Goal: Task Accomplishment & Management: Manage account settings

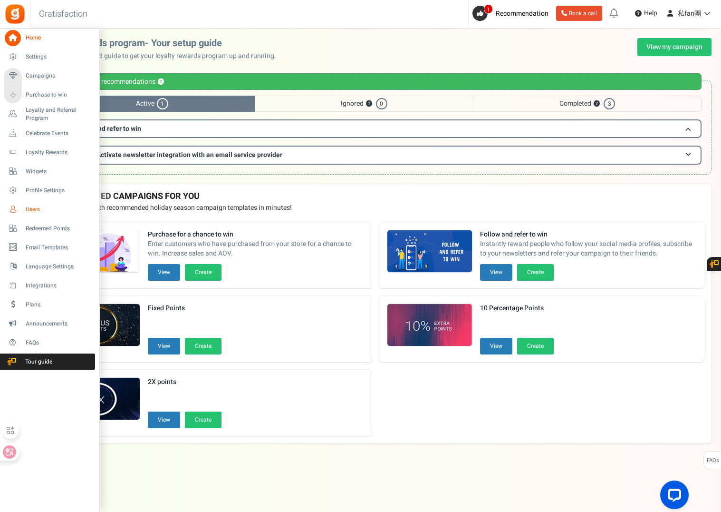
click at [31, 209] on span "Users" at bounding box center [59, 209] width 67 height 8
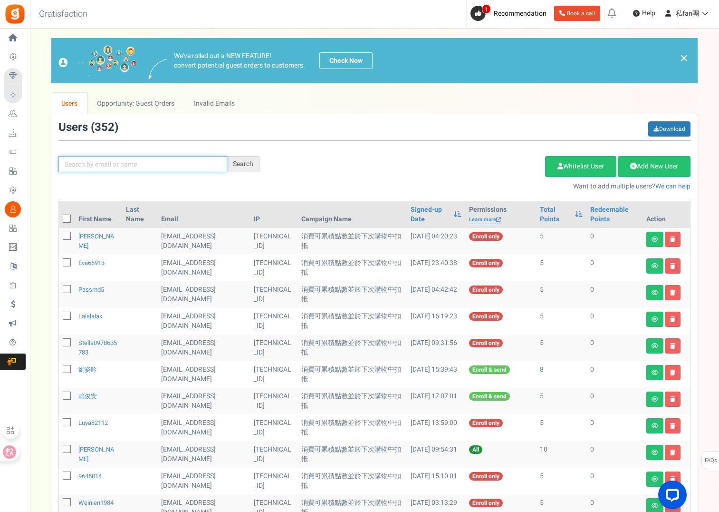
click at [114, 158] on input "text" at bounding box center [142, 164] width 169 height 16
paste input "[EMAIL_ADDRESS][DOMAIN_NAME]"
type input "[EMAIL_ADDRESS][DOMAIN_NAME]"
click at [249, 162] on div "Search" at bounding box center [243, 164] width 32 height 16
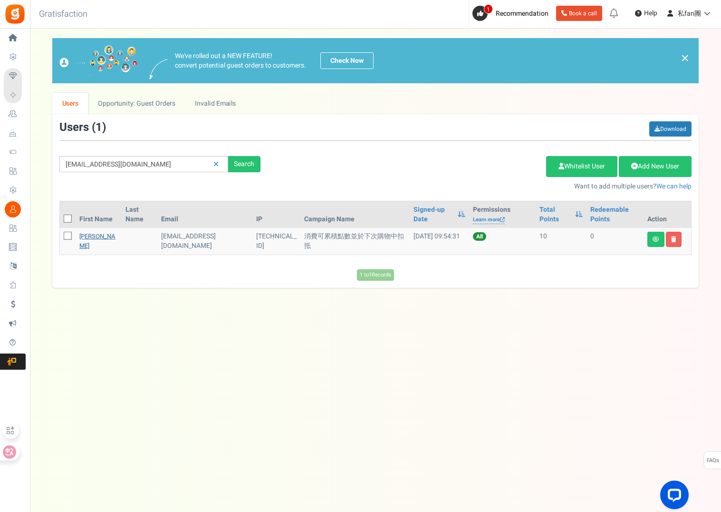
click at [84, 235] on link "[PERSON_NAME]" at bounding box center [97, 241] width 36 height 19
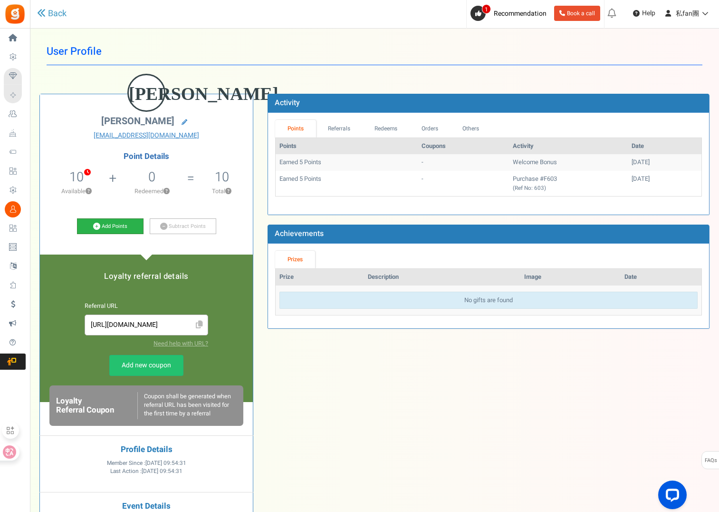
click at [127, 224] on link "Add Points" at bounding box center [110, 226] width 67 height 16
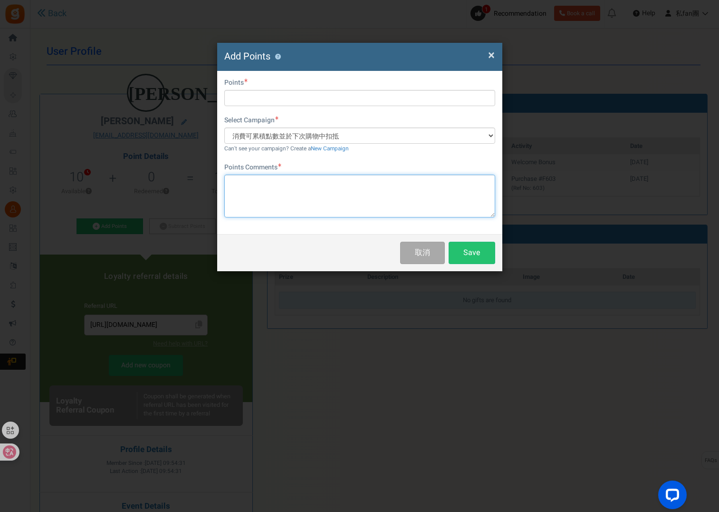
click at [230, 192] on textarea at bounding box center [359, 195] width 271 height 43
type textarea "F603 商品第2位評價 8點"
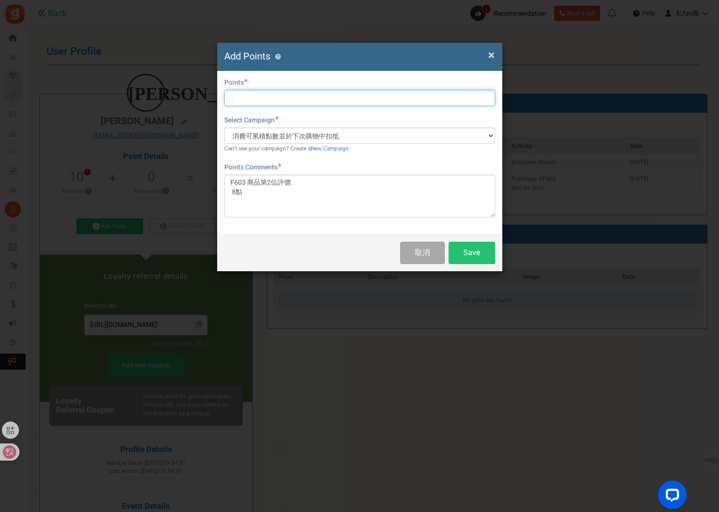
click at [247, 97] on input "text" at bounding box center [359, 98] width 271 height 16
type input "8"
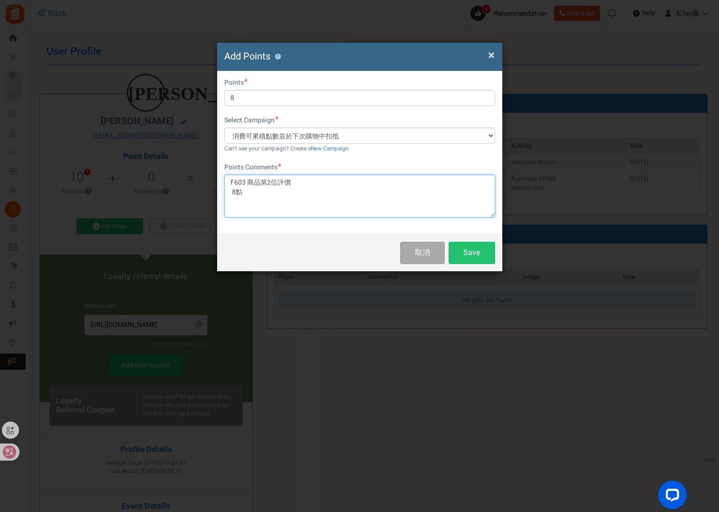
click at [250, 193] on textarea "F603 商品第2位評價 8點" at bounding box center [359, 195] width 271 height 43
type textarea "F603 商品第2位評價"
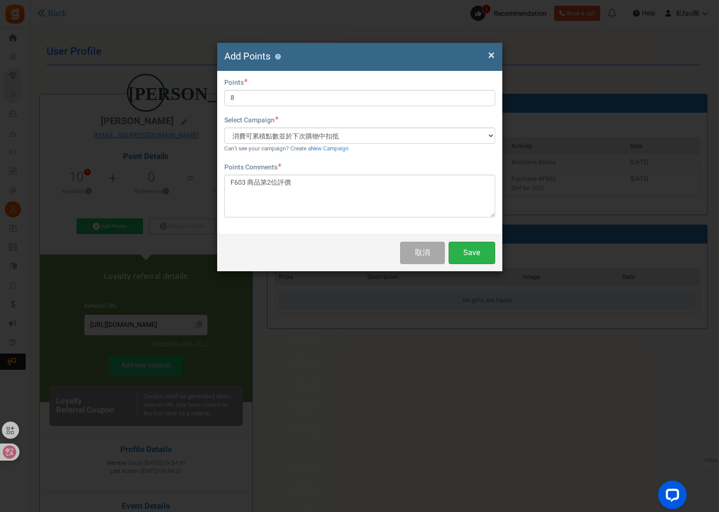
click at [467, 253] on button "Save" at bounding box center [472, 253] width 47 height 22
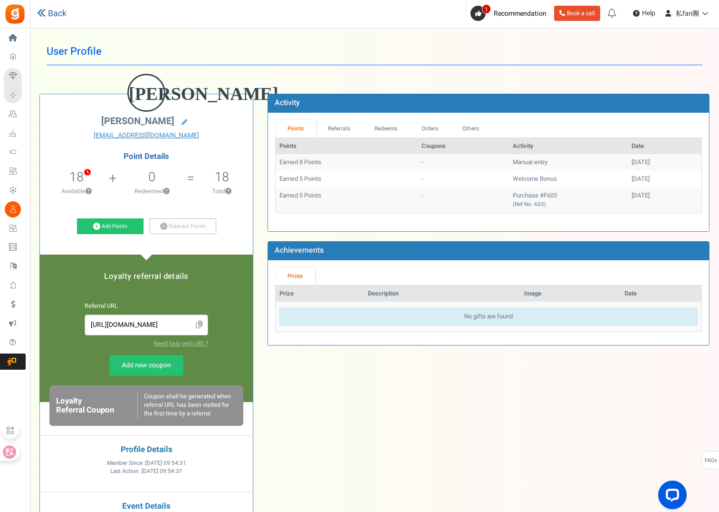
click at [41, 10] on icon at bounding box center [41, 13] width 9 height 9
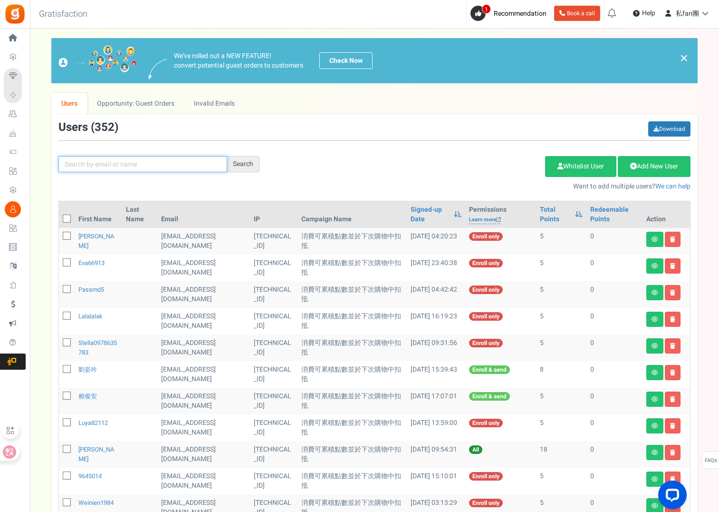
click at [159, 165] on input "text" at bounding box center [142, 164] width 169 height 16
paste input "[EMAIL_ADDRESS][DOMAIN_NAME]"
type input "[EMAIL_ADDRESS][DOMAIN_NAME]"
click at [250, 165] on div "Search" at bounding box center [243, 164] width 32 height 16
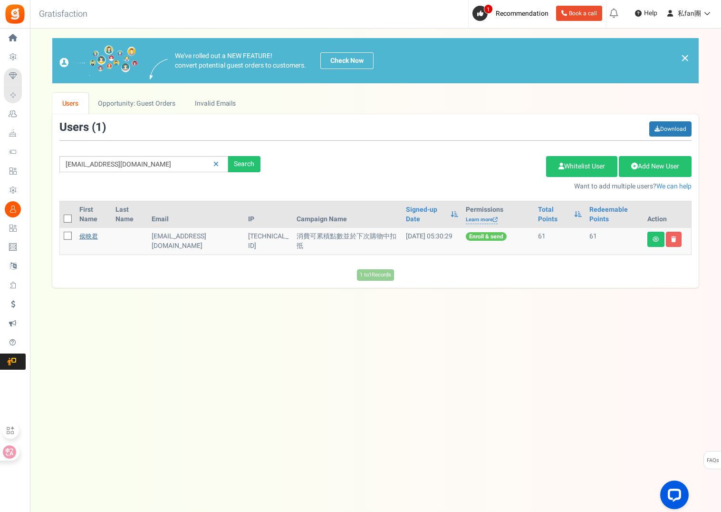
click at [86, 236] on link "侯映君" at bounding box center [88, 236] width 19 height 9
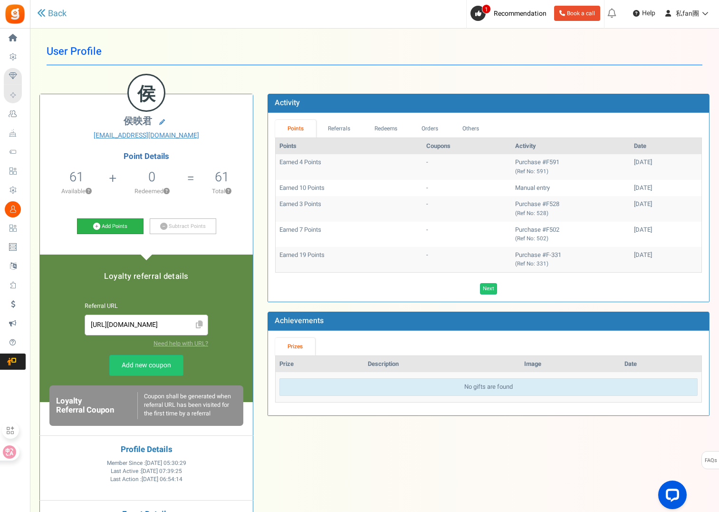
click at [93, 220] on link "Add Points" at bounding box center [110, 226] width 67 height 16
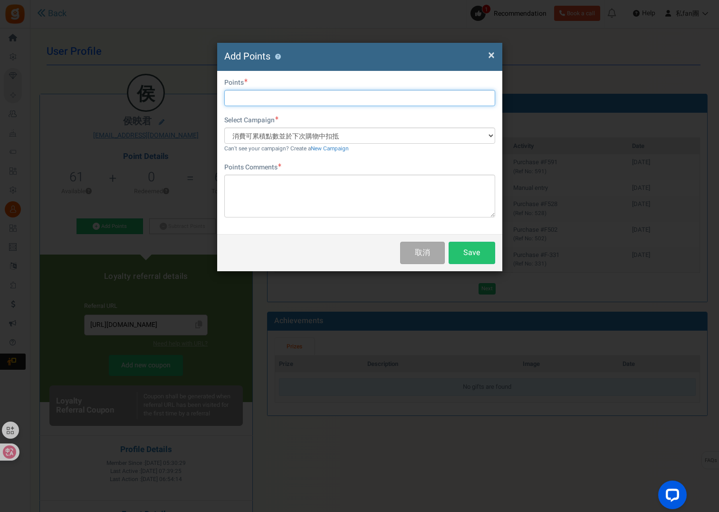
click at [278, 97] on input "text" at bounding box center [359, 98] width 271 height 16
type input "7"
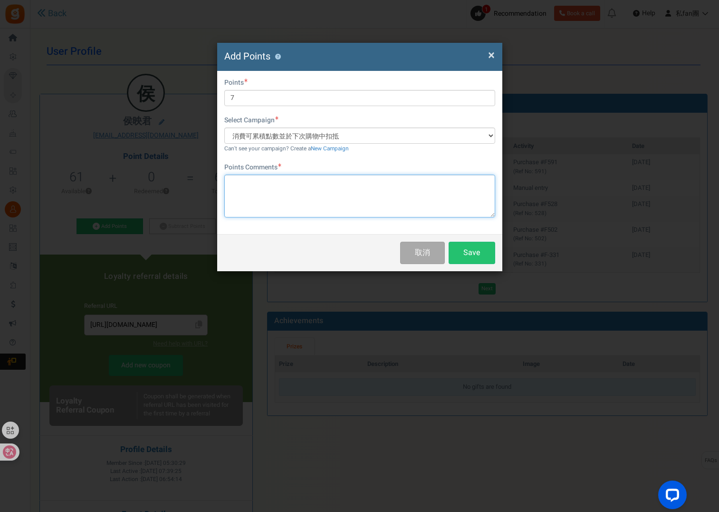
click at [263, 194] on textarea at bounding box center [359, 195] width 271 height 43
click at [281, 188] on textarea at bounding box center [359, 195] width 271 height 43
click at [304, 176] on textarea "F591 第三位評價" at bounding box center [359, 195] width 271 height 43
click at [247, 181] on textarea "F591 第三位評價" at bounding box center [359, 195] width 271 height 43
paste textarea "oelmuehle solling 有機海藻油(檸檬) Omega 3 Bio Omega 3 Algenöl Zitrone -100ml"
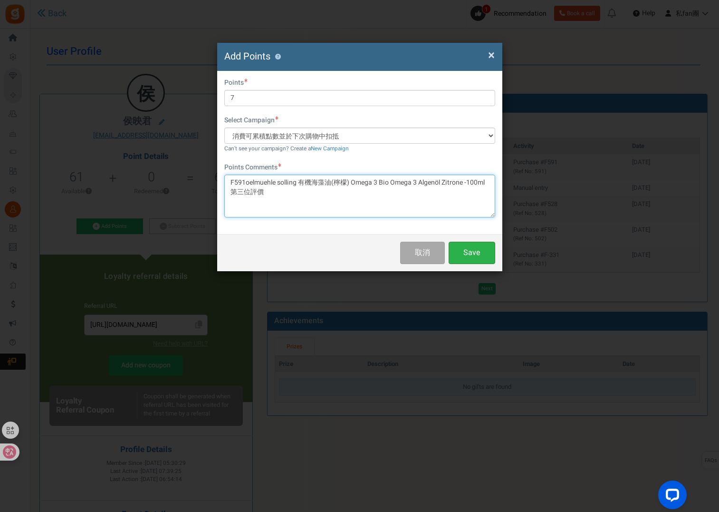
type textarea "F591oelmuehle solling 有機海藻油(檸檬) Omega 3 Bio Omega 3 Algenöl Zitrone -100ml 第三位評價"
click at [472, 252] on button "Save" at bounding box center [472, 253] width 47 height 22
